Goal: Navigation & Orientation: Go to known website

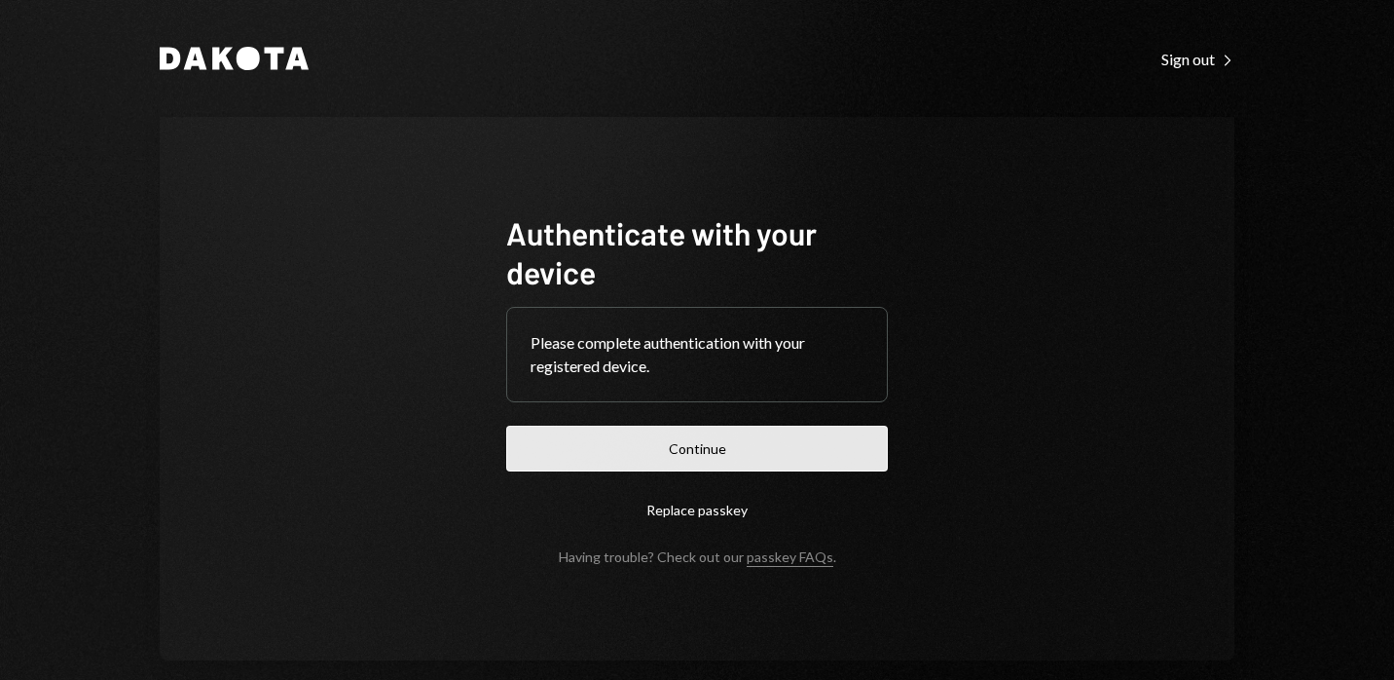
click at [658, 442] on button "Continue" at bounding box center [697, 448] width 382 height 46
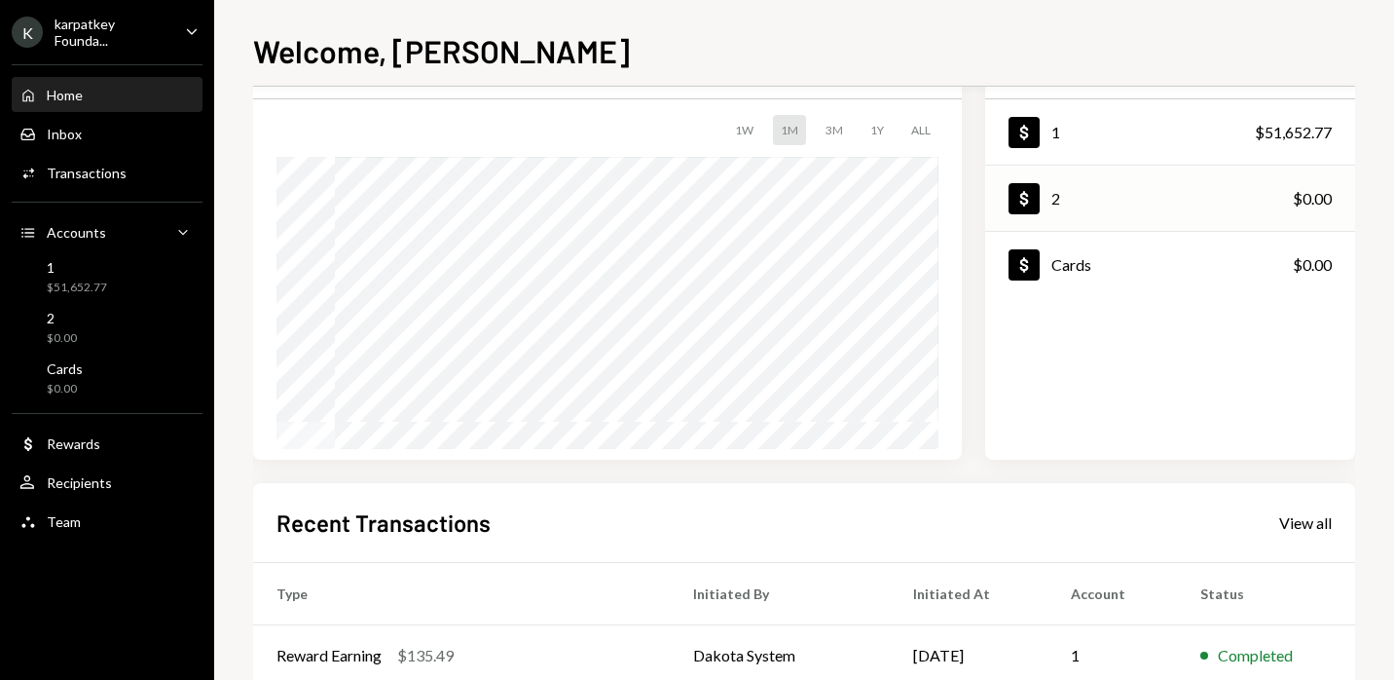
scroll to position [94, 0]
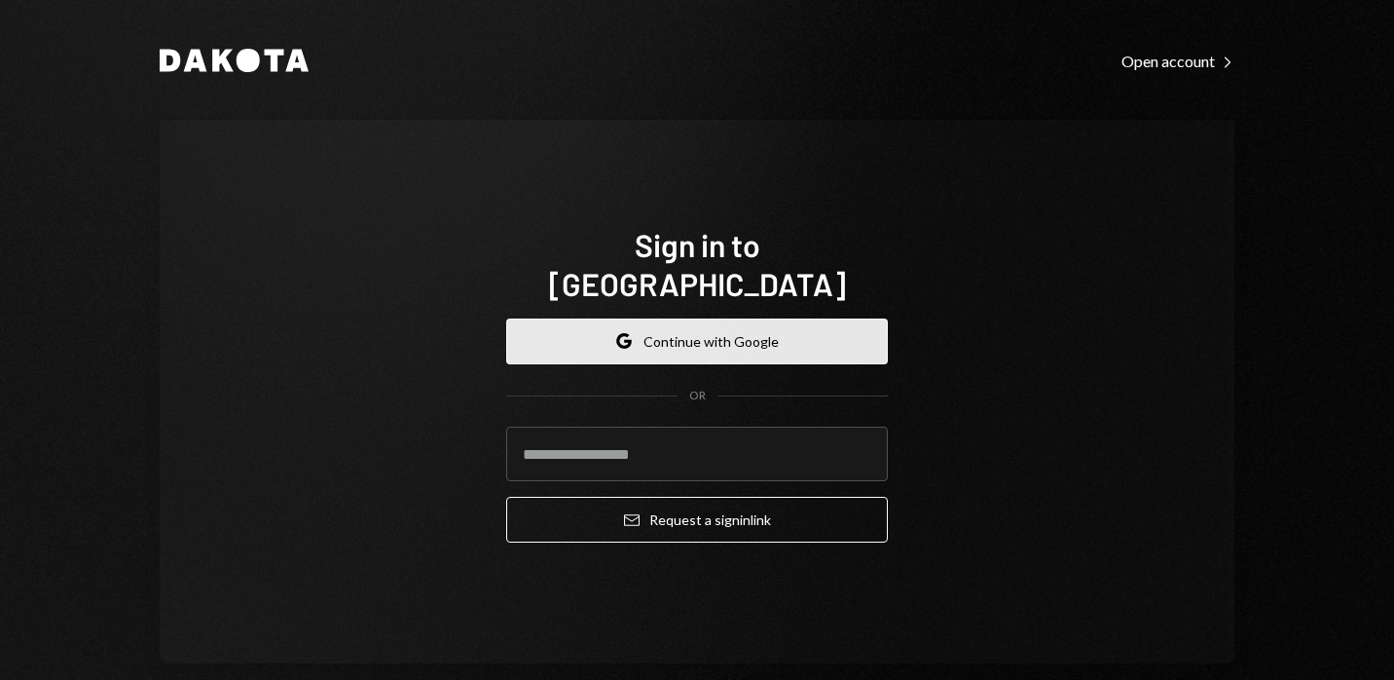
click at [644, 321] on button "Google Continue with Google" at bounding box center [697, 341] width 382 height 46
